Goal: Information Seeking & Learning: Learn about a topic

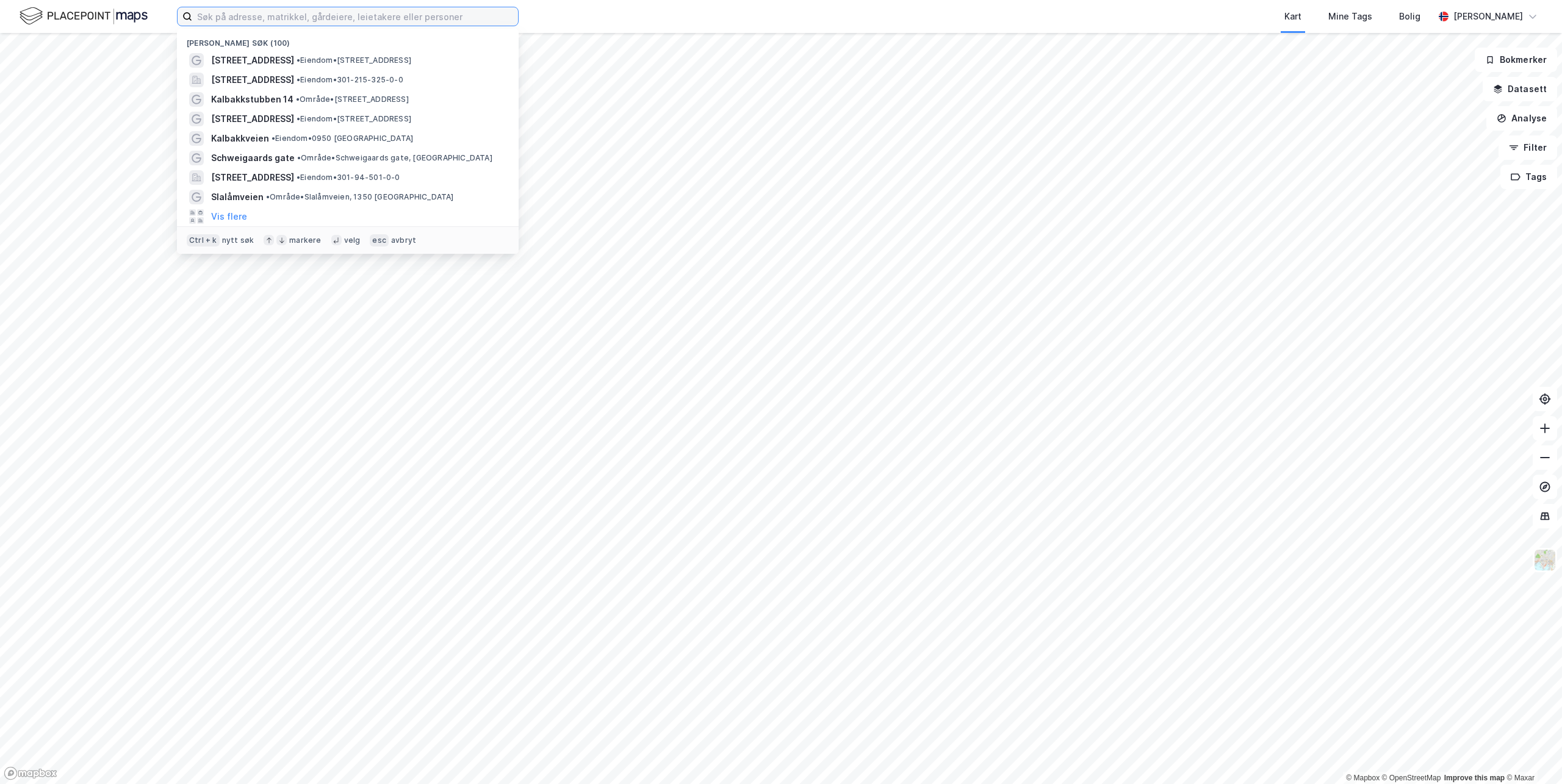
click at [254, 17] on input at bounding box center [355, 17] width 326 height 18
paste input "[PERSON_NAME]"
type input "[PERSON_NAME]"
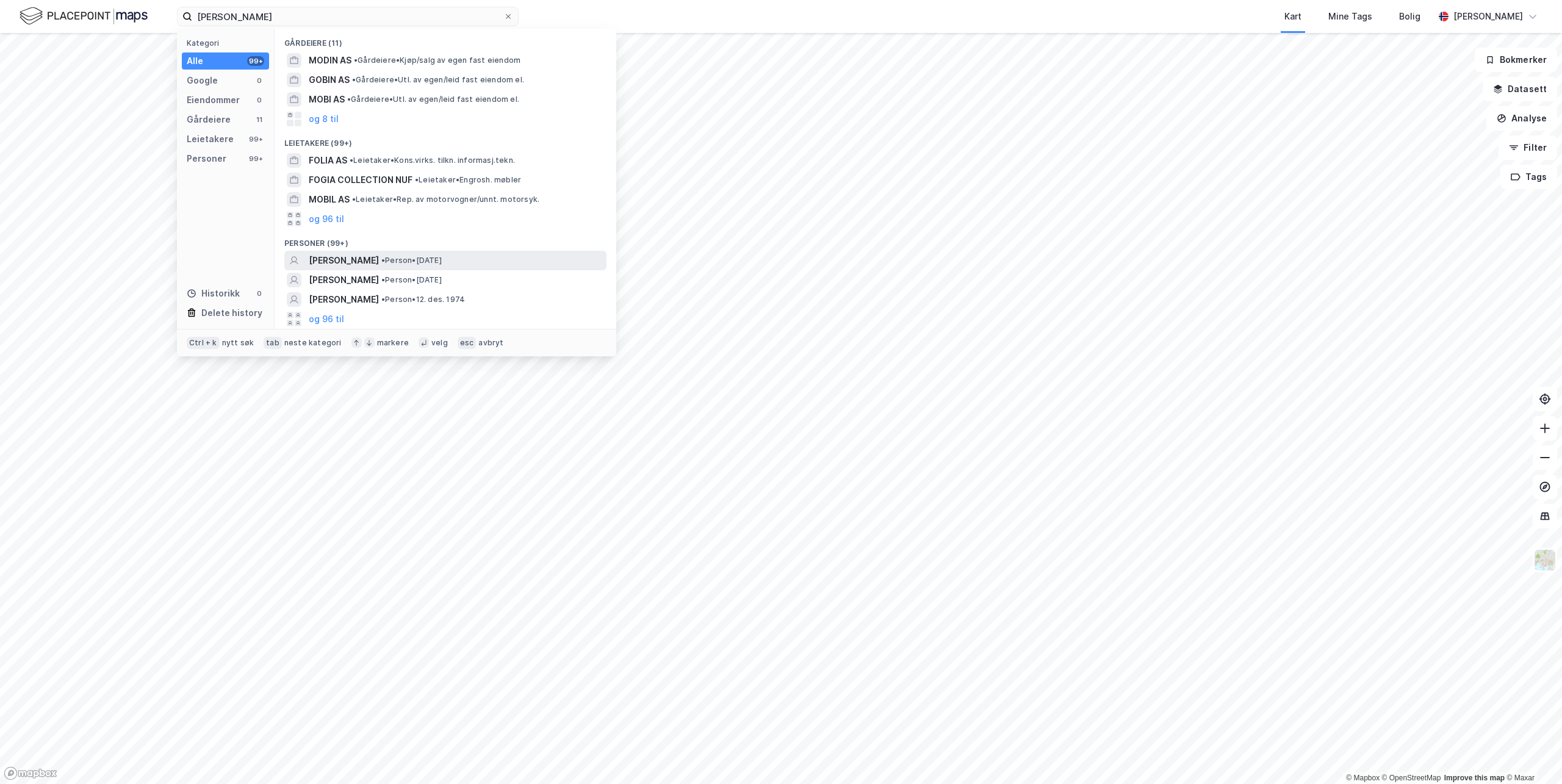
click at [340, 261] on span "[PERSON_NAME]" at bounding box center [344, 260] width 70 height 15
